Goal: Use online tool/utility: Use online tool/utility

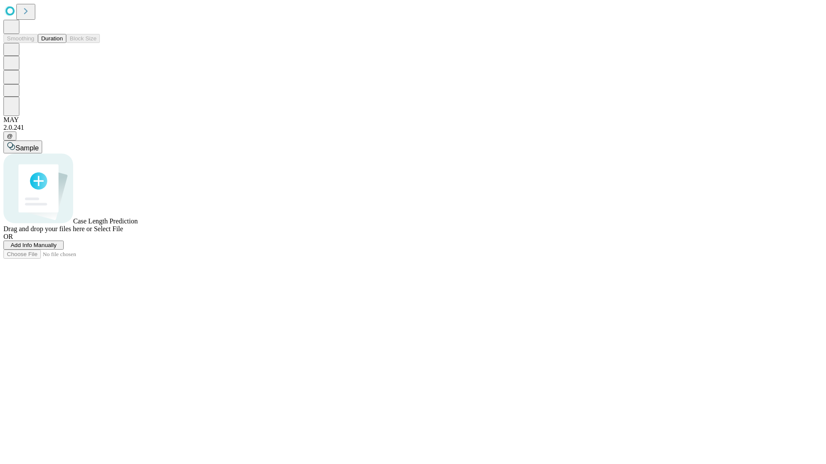
click at [123, 233] on span "Select File" at bounding box center [108, 228] width 29 height 7
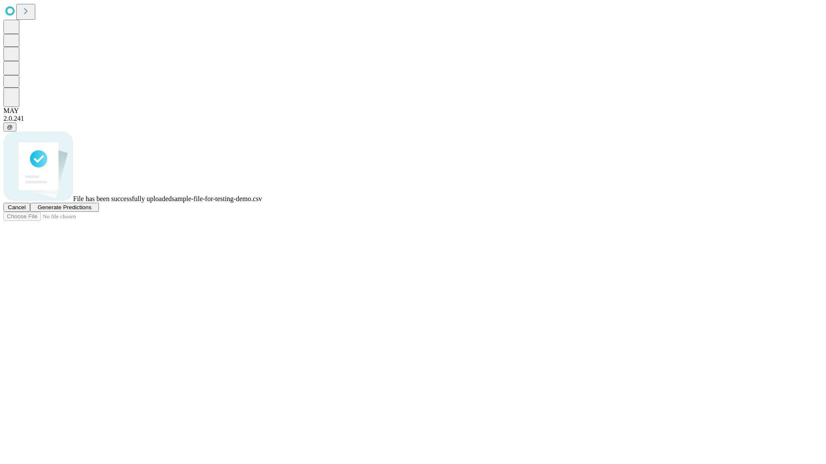
click at [91, 211] on span "Generate Predictions" at bounding box center [64, 207] width 54 height 6
